Goal: Task Accomplishment & Management: Manage account settings

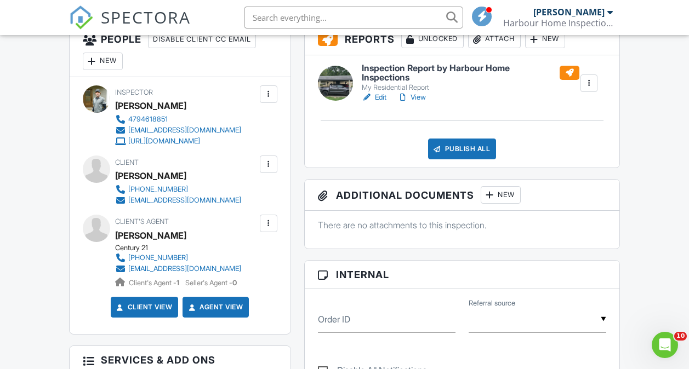
scroll to position [306, 0]
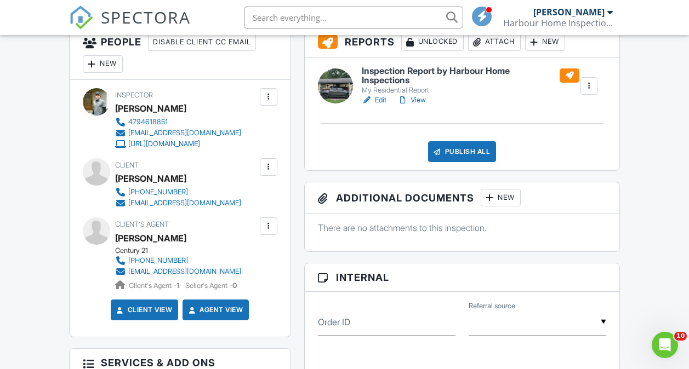
click at [497, 73] on h6 "Inspection Report by Harbour Home Inspections" at bounding box center [471, 75] width 218 height 19
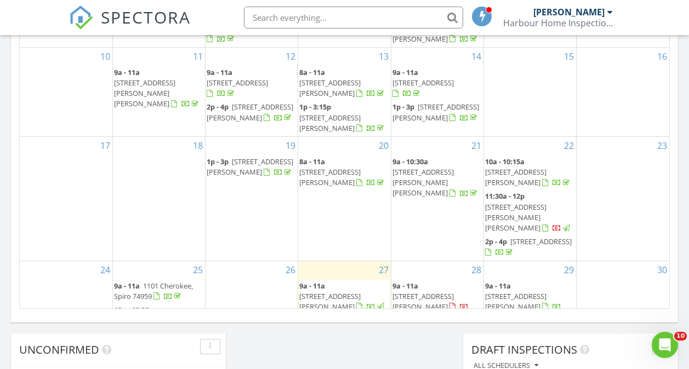
scroll to position [709, 0]
click at [443, 260] on div "28" at bounding box center [437, 269] width 92 height 18
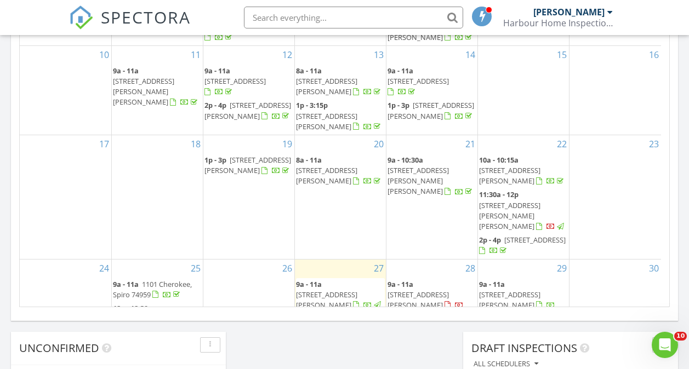
click at [425, 290] on span "12516 Wilmington Way, Fort Smith 72916" at bounding box center [418, 300] width 61 height 20
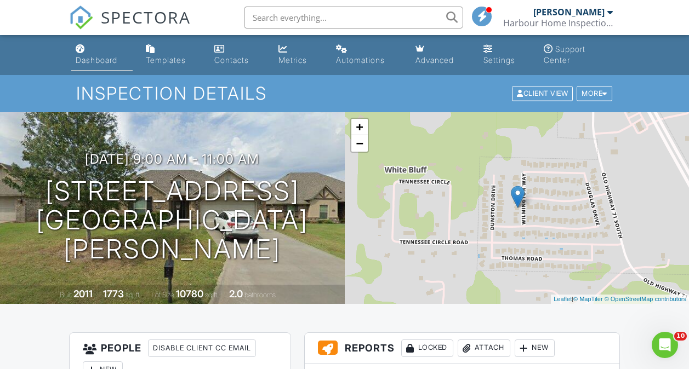
click at [89, 67] on link "Dashboard" at bounding box center [101, 54] width 61 height 31
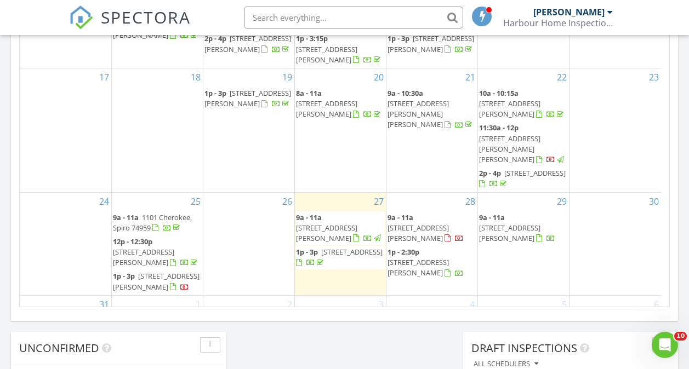
scroll to position [70, 0]
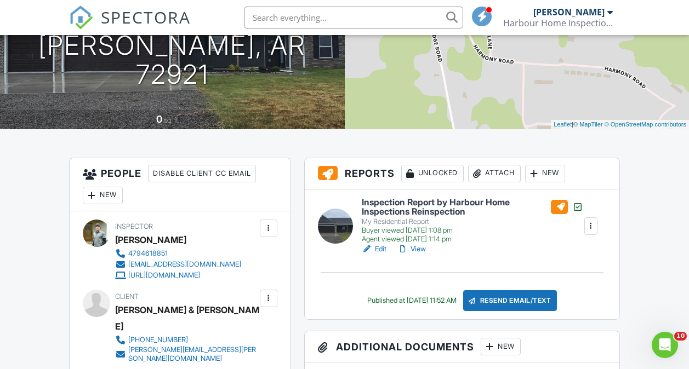
click at [449, 208] on h6 "Inspection Report by Harbour Home Inspections Reinspection" at bounding box center [472, 207] width 221 height 19
